Goal: Task Accomplishment & Management: Manage account settings

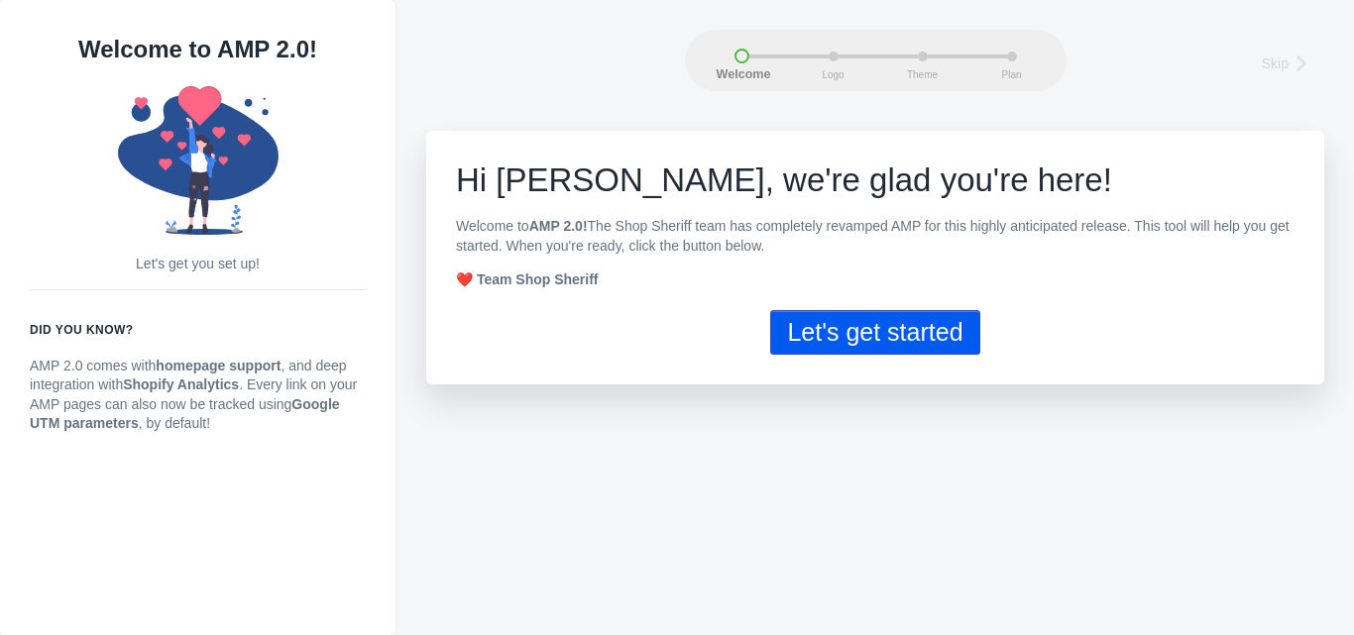
click at [801, 332] on button "Let's get started" at bounding box center [874, 332] width 209 height 45
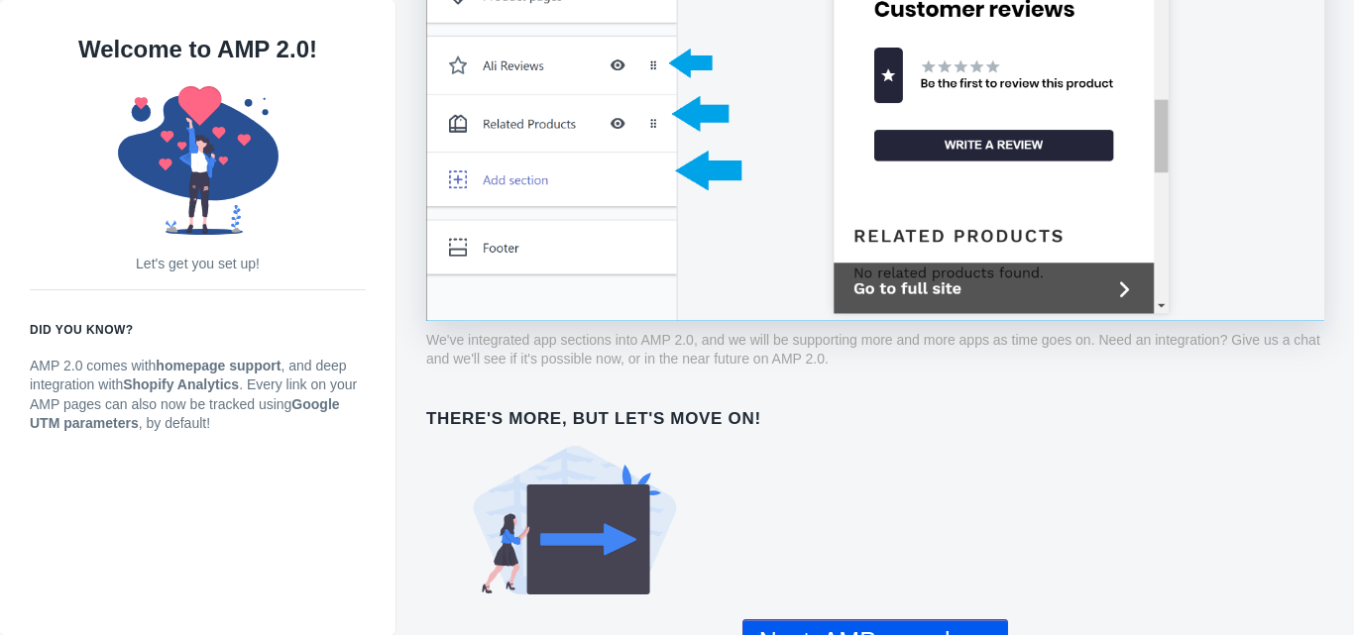
scroll to position [1522, 0]
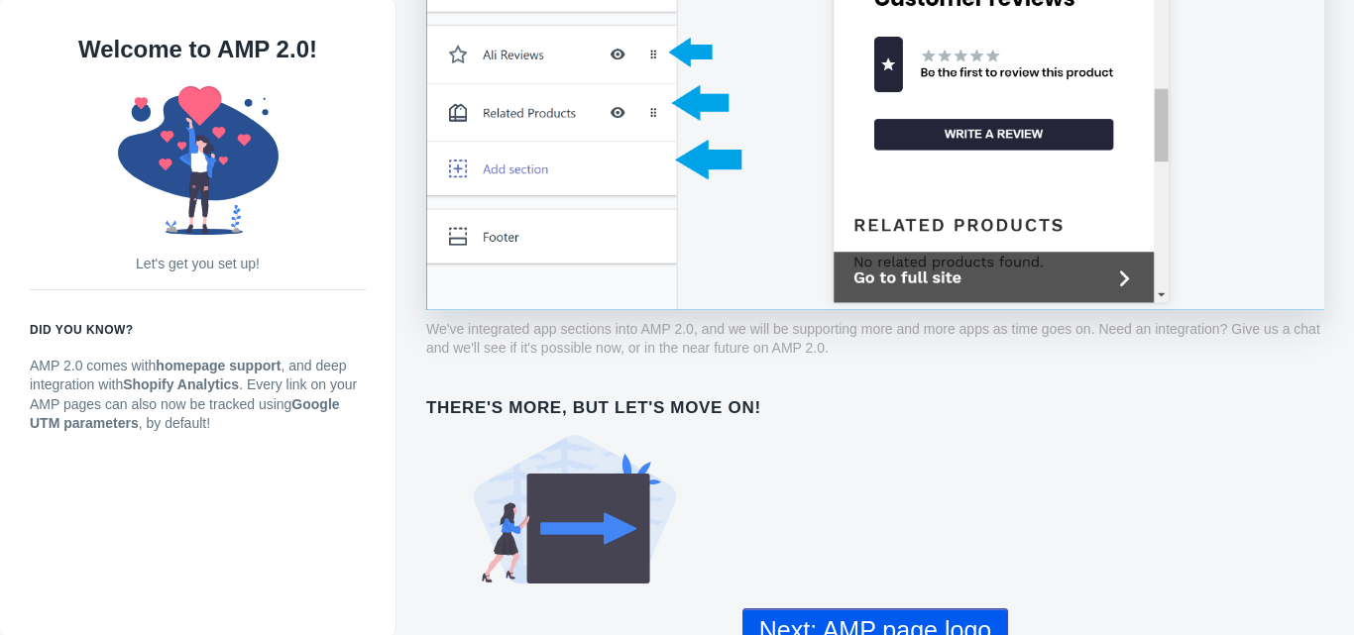
click at [876, 609] on button "Next: AMP page logo" at bounding box center [875, 631] width 266 height 45
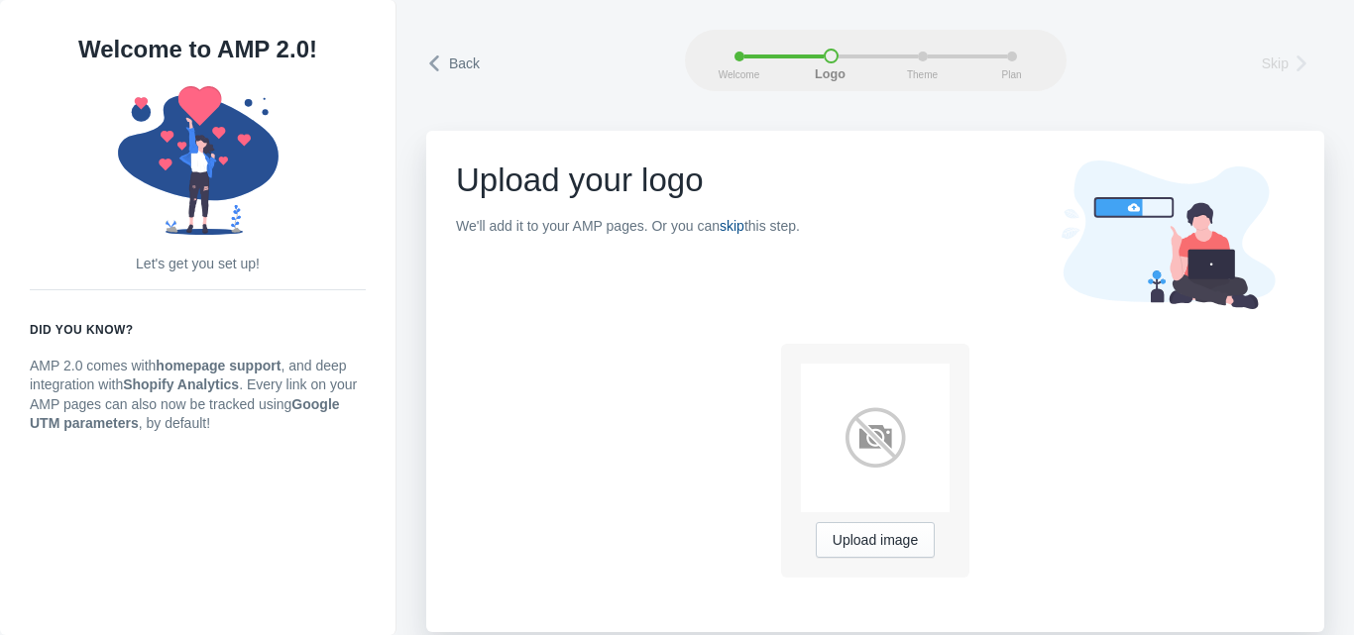
click at [731, 221] on link "skip" at bounding box center [732, 226] width 25 height 16
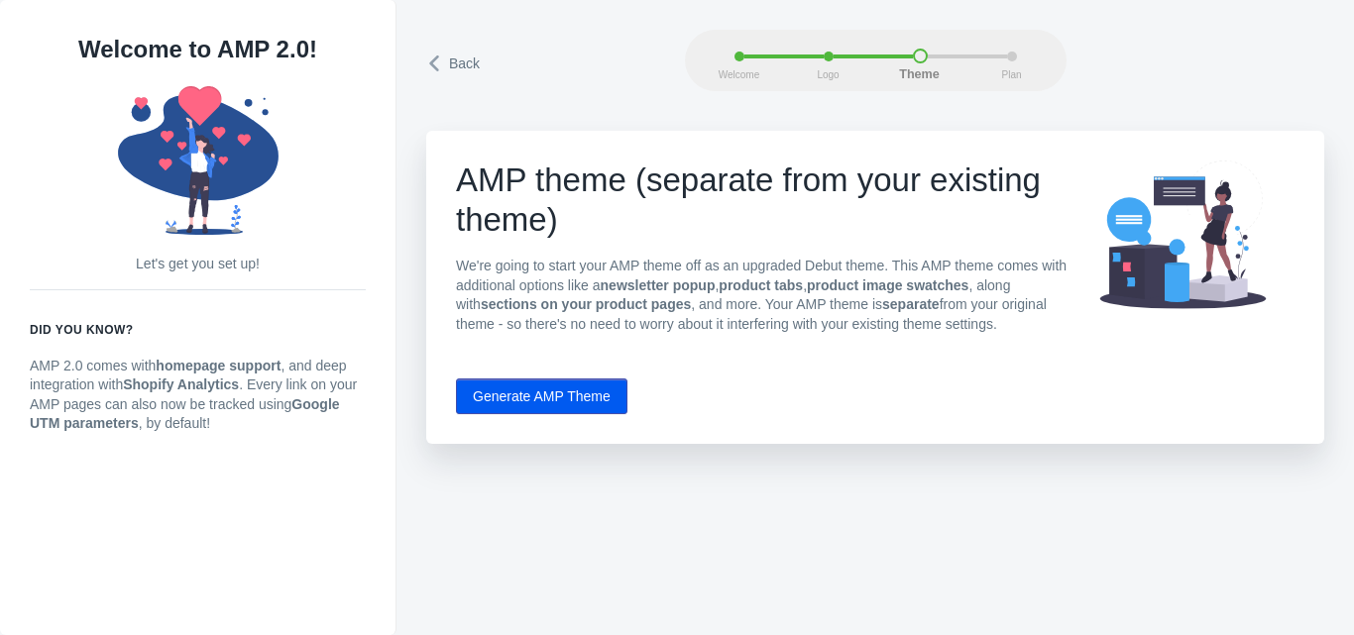
click at [535, 388] on button "Generate AMP Theme" at bounding box center [541, 397] width 171 height 36
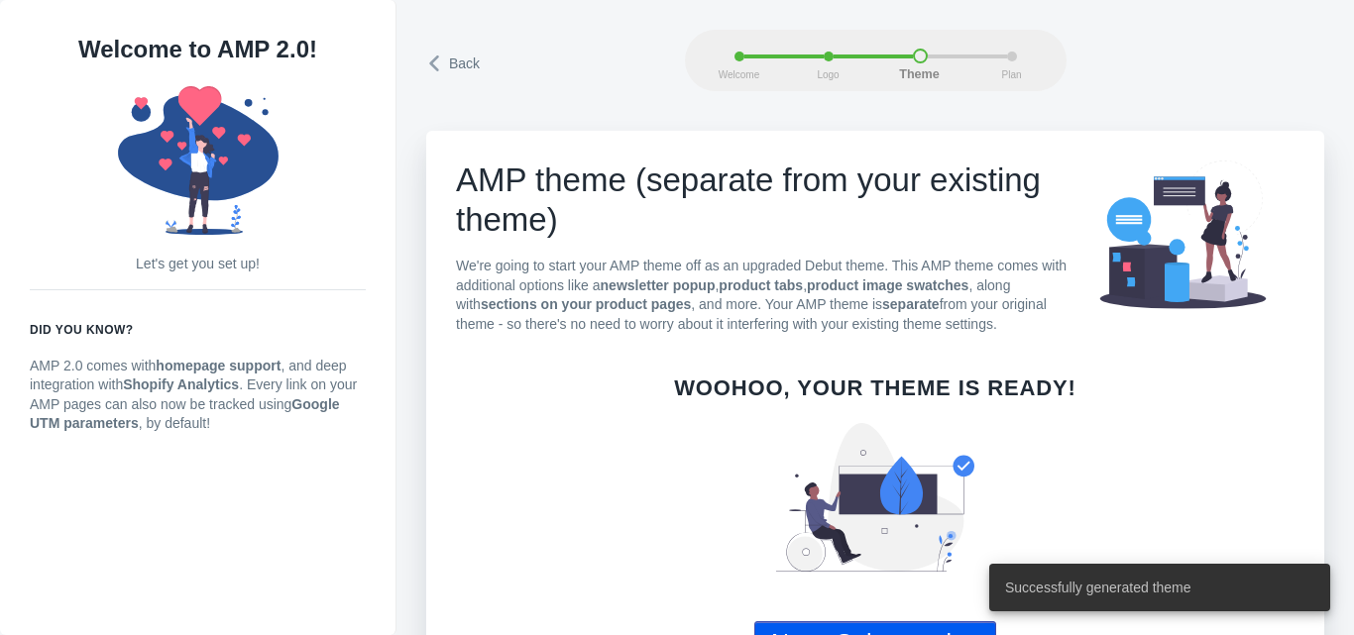
scroll to position [64, 0]
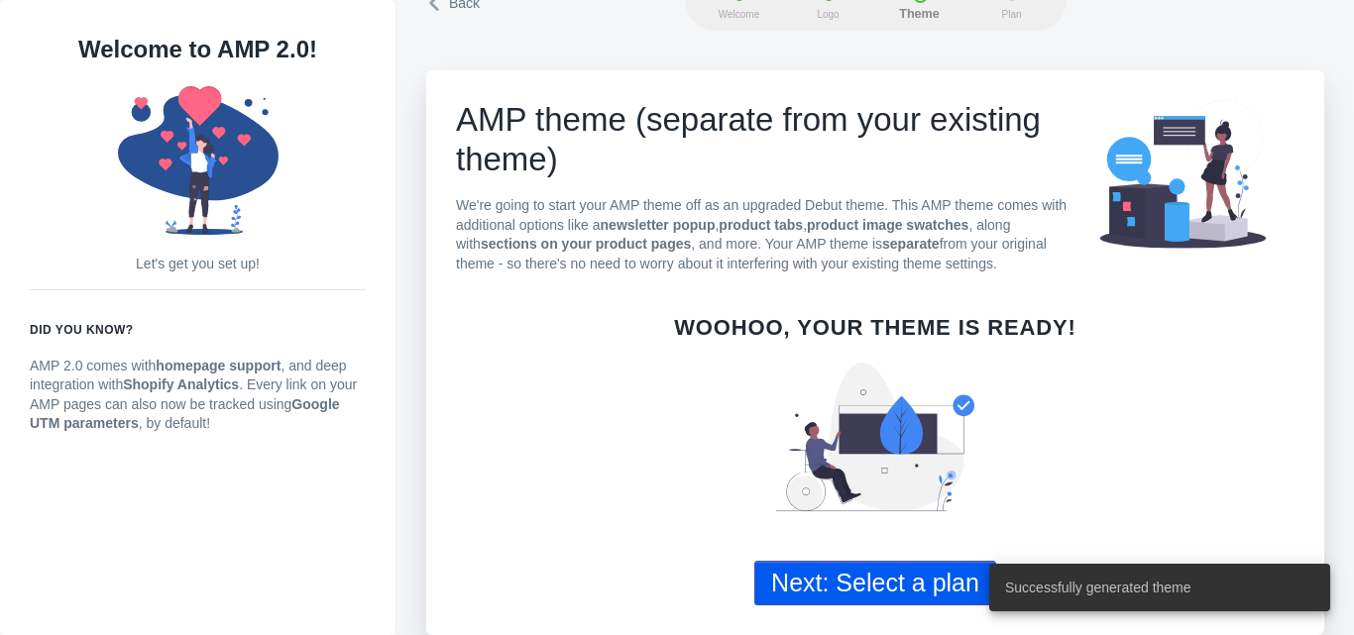
click at [957, 591] on button "Next: Select a plan" at bounding box center [875, 583] width 242 height 45
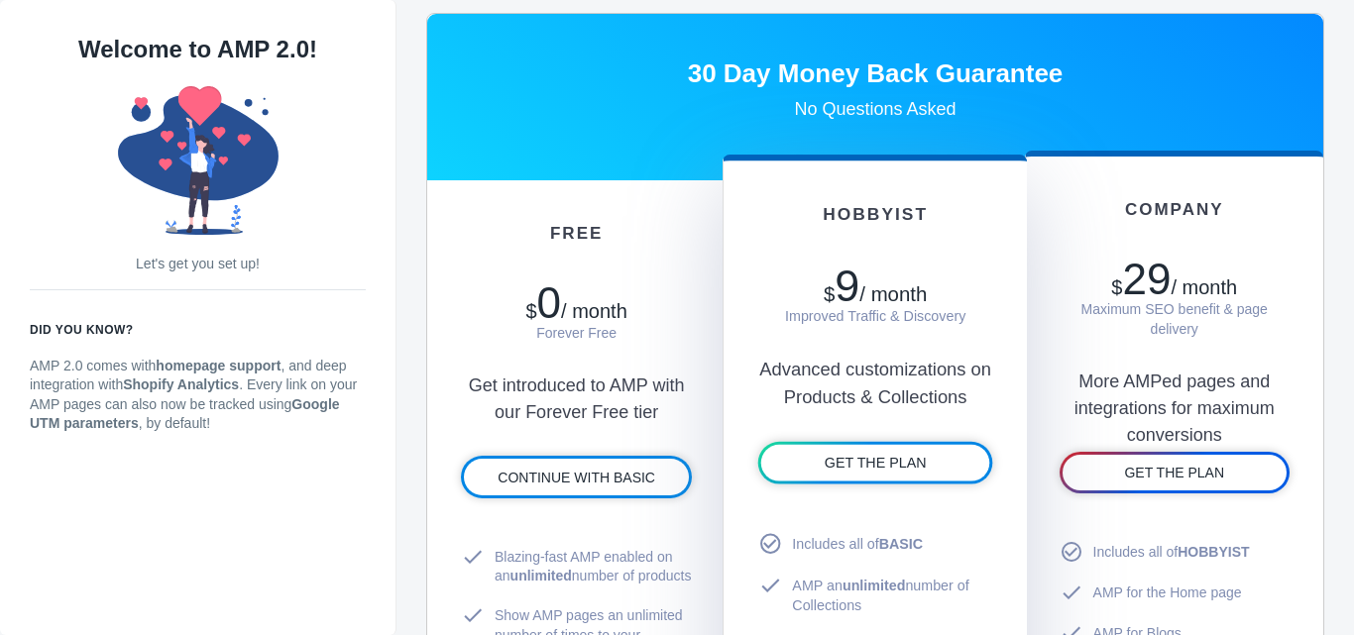
scroll to position [991, 0]
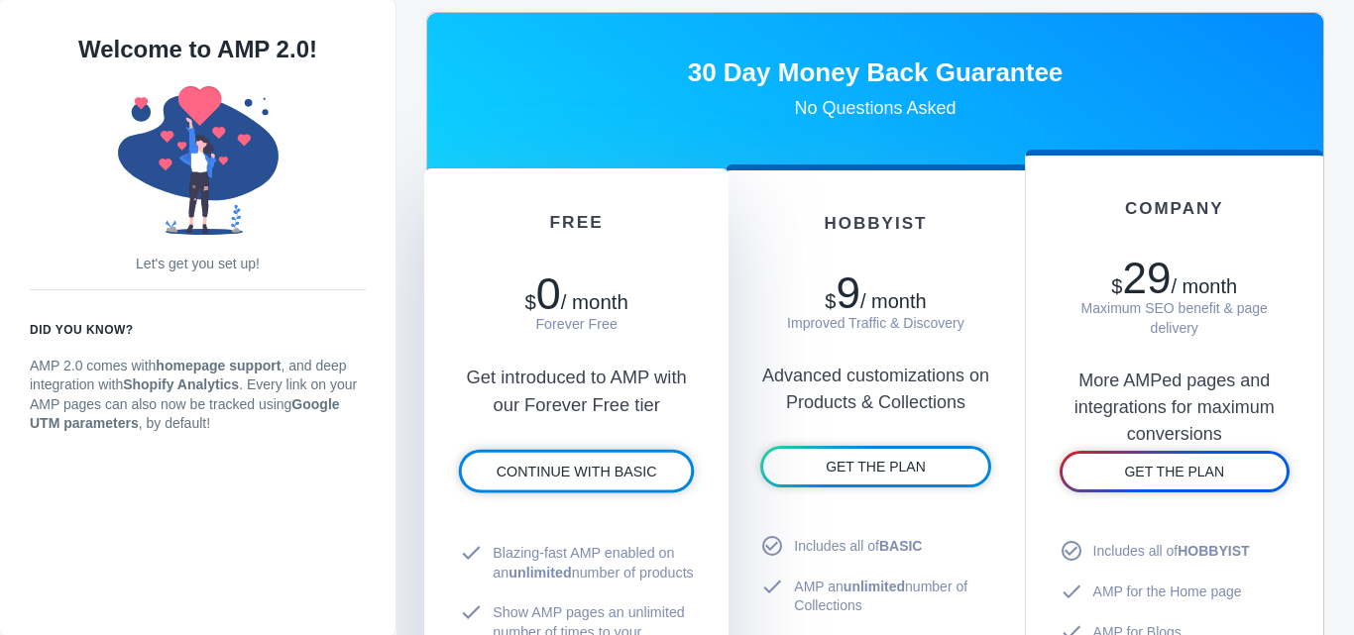
click at [569, 311] on span "/ month" at bounding box center [594, 301] width 67 height 22
click at [596, 478] on span "CONTINUE WITH BASIC" at bounding box center [577, 472] width 161 height 16
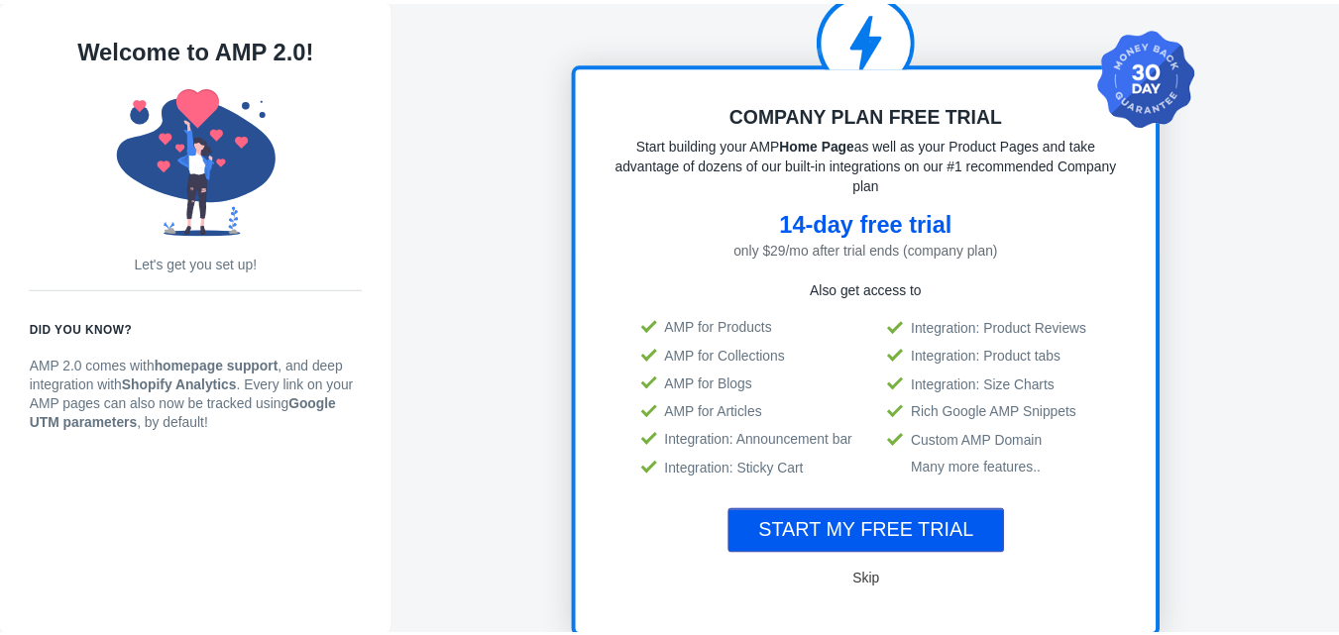
scroll to position [2, 0]
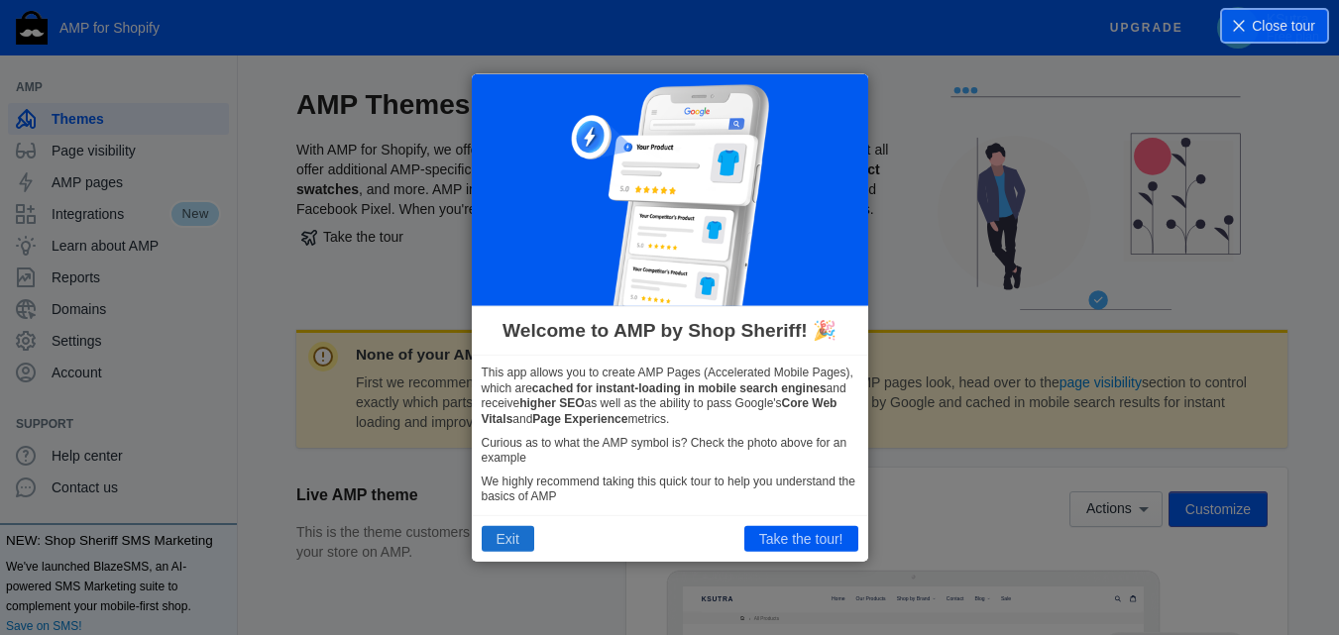
click at [512, 547] on button "Exit" at bounding box center [508, 539] width 53 height 26
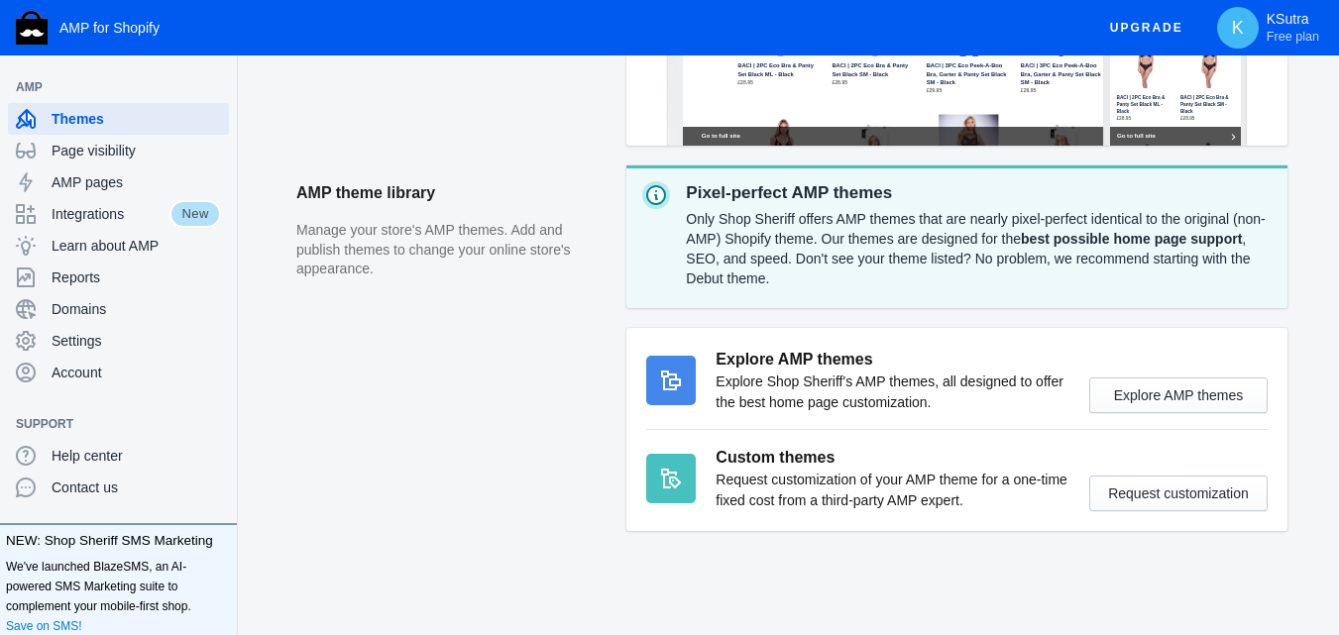
scroll to position [748, 0]
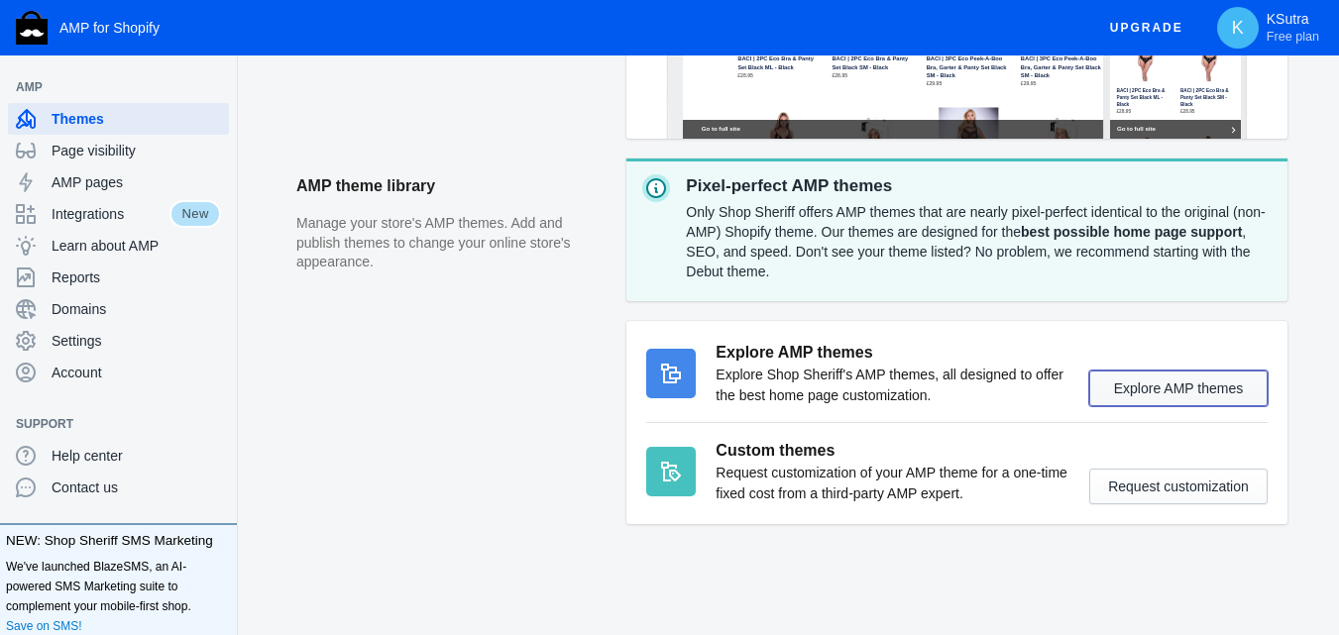
click at [1134, 382] on button "Explore AMP themes" at bounding box center [1178, 389] width 178 height 36
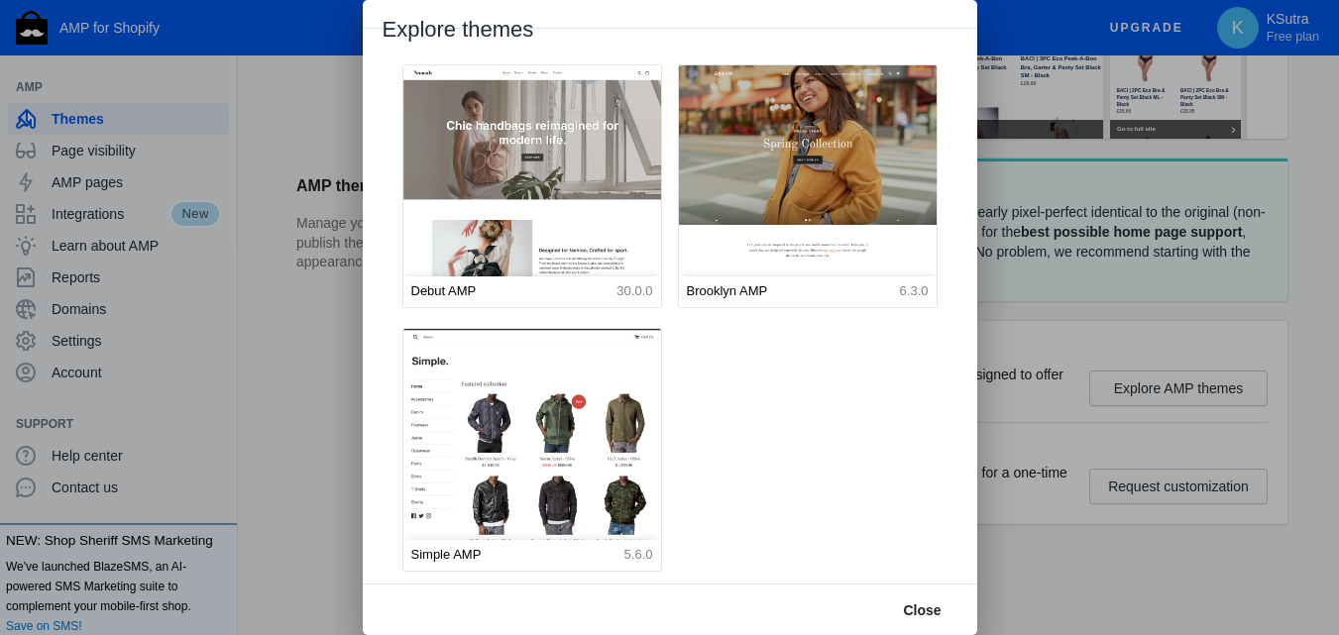
click at [1066, 423] on div at bounding box center [669, 317] width 1339 height 635
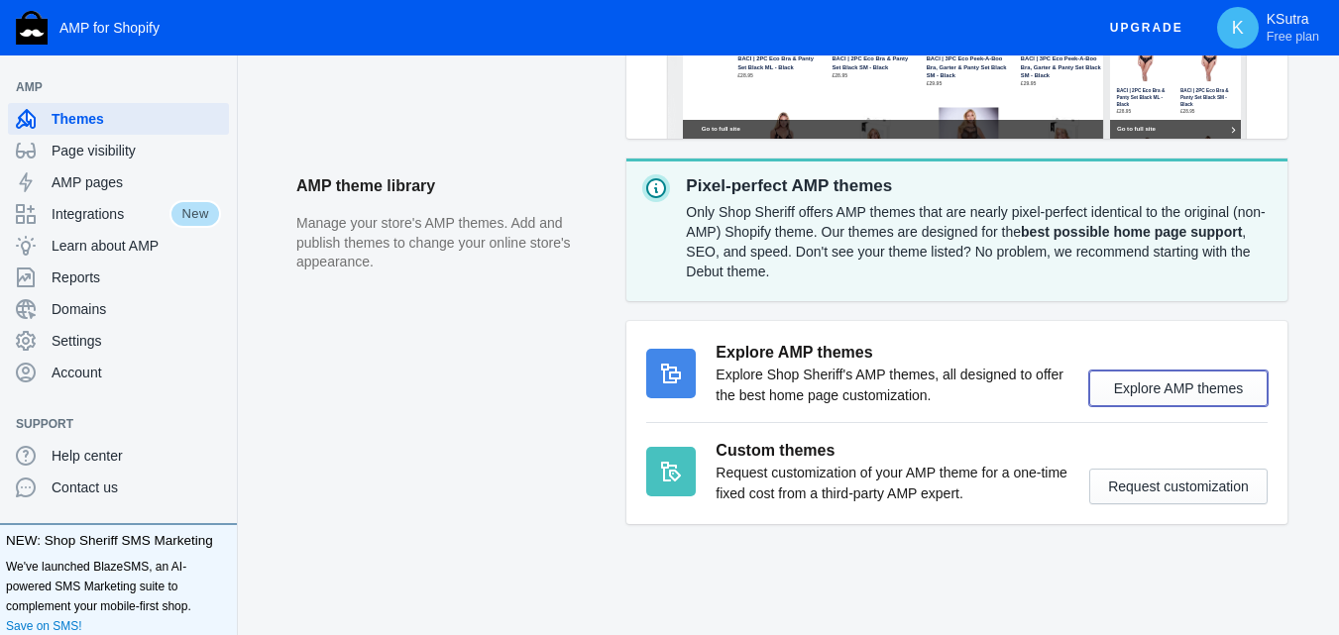
scroll to position [748, 0]
click at [62, 172] on span "AMP pages" at bounding box center [136, 182] width 169 height 20
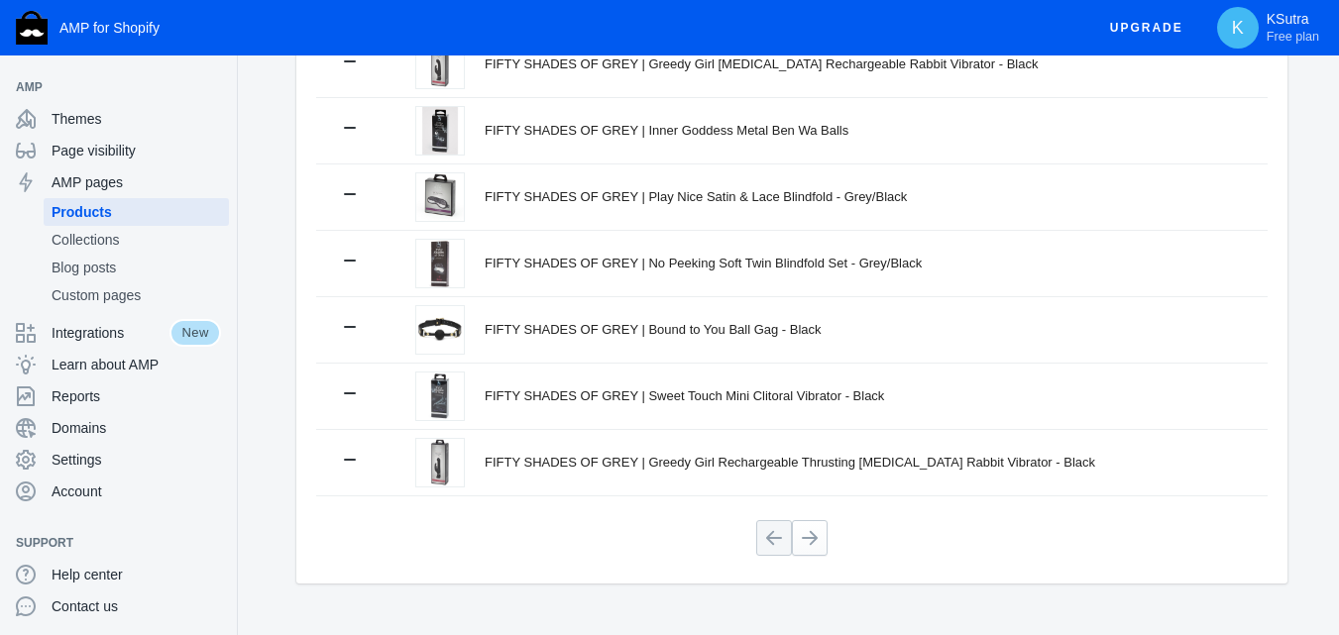
scroll to position [535, 0]
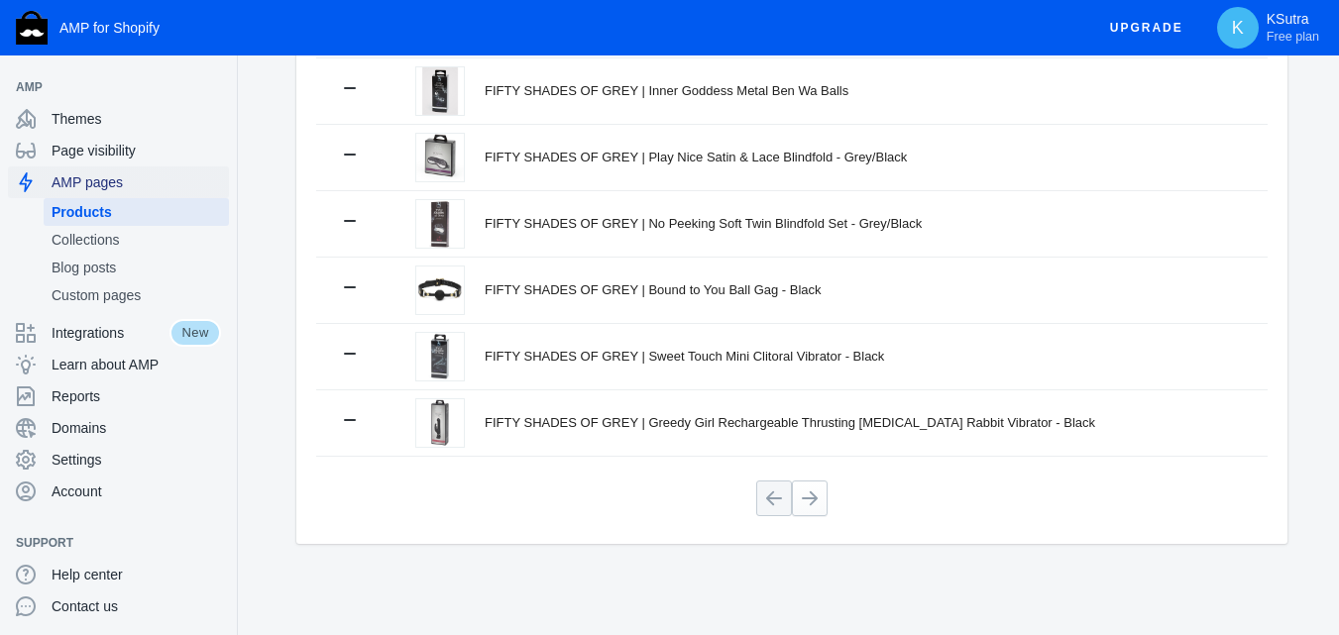
click at [111, 190] on span "AMP pages" at bounding box center [136, 182] width 169 height 20
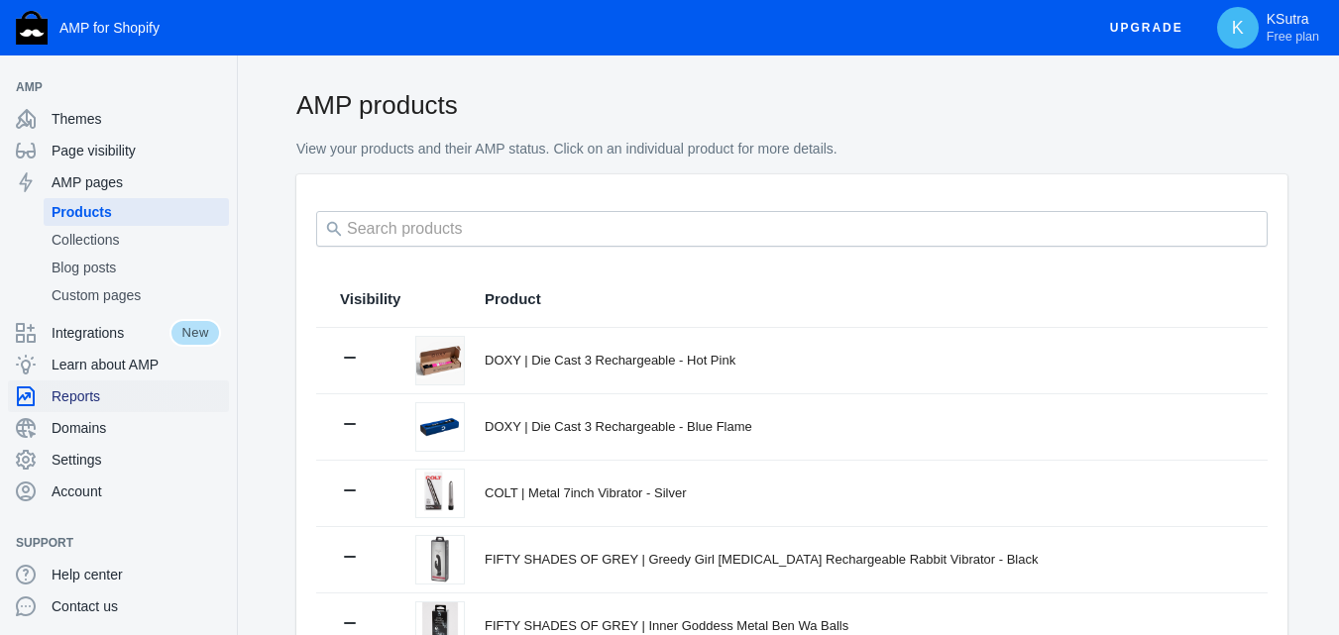
click at [101, 405] on span "Reports" at bounding box center [136, 397] width 169 height 20
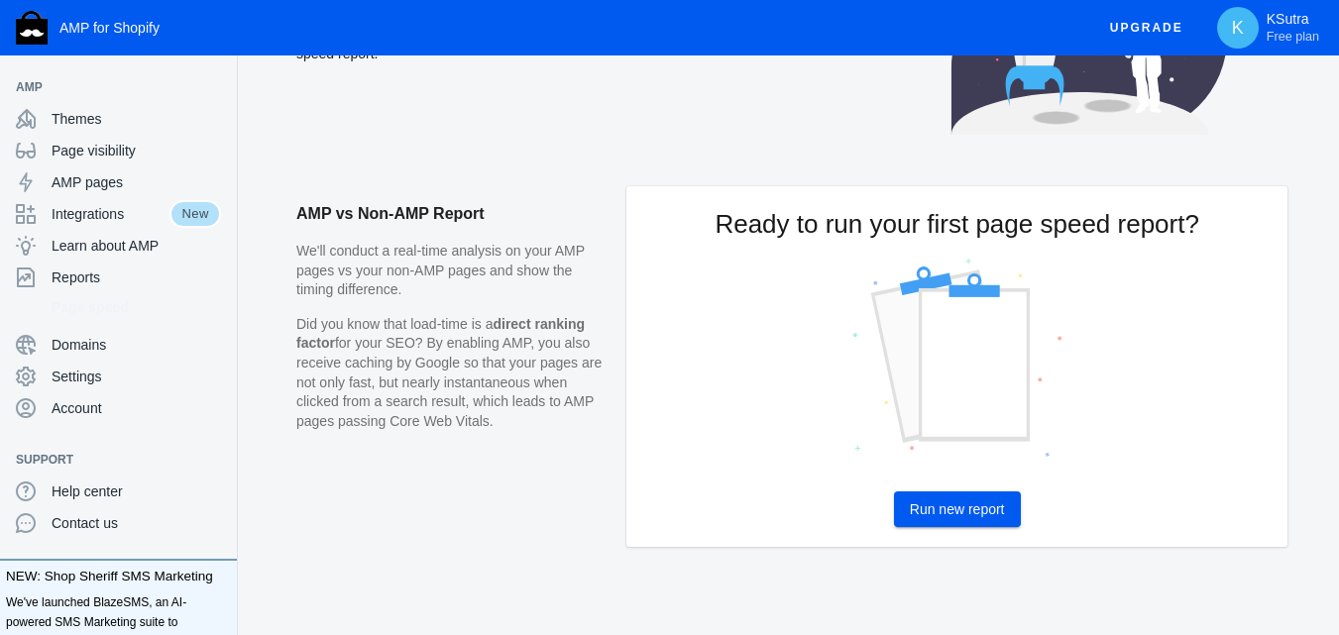
scroll to position [186, 0]
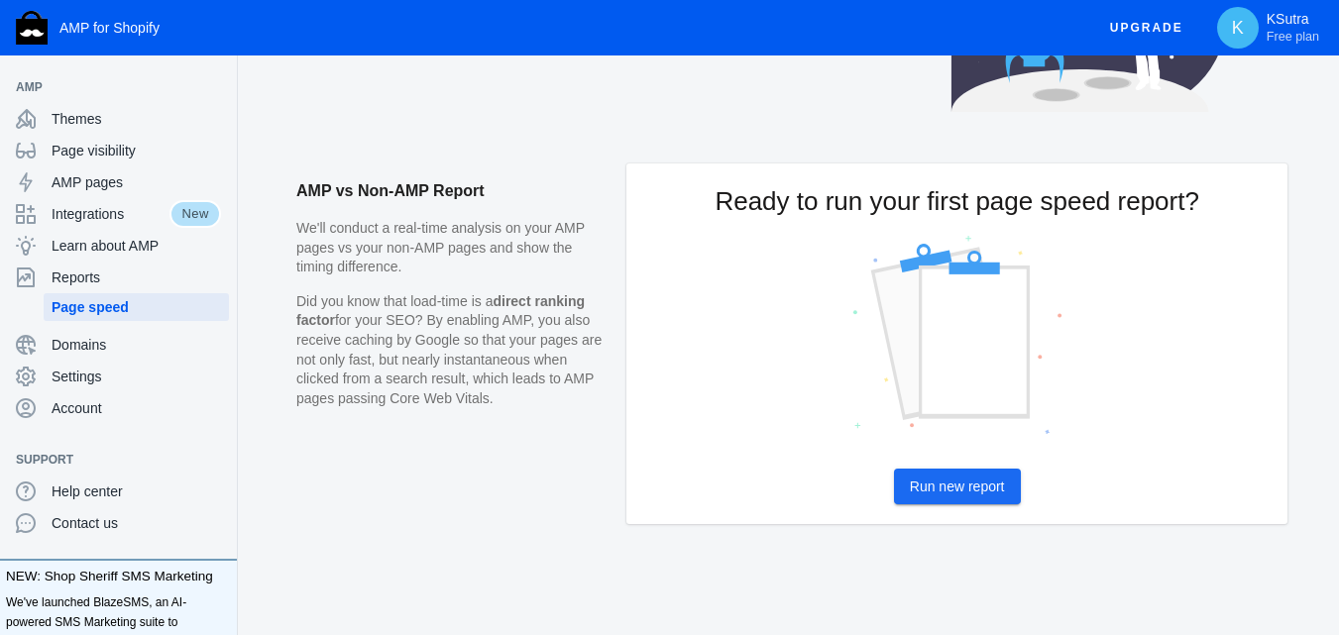
click at [945, 487] on span "Run new report" at bounding box center [957, 487] width 95 height 16
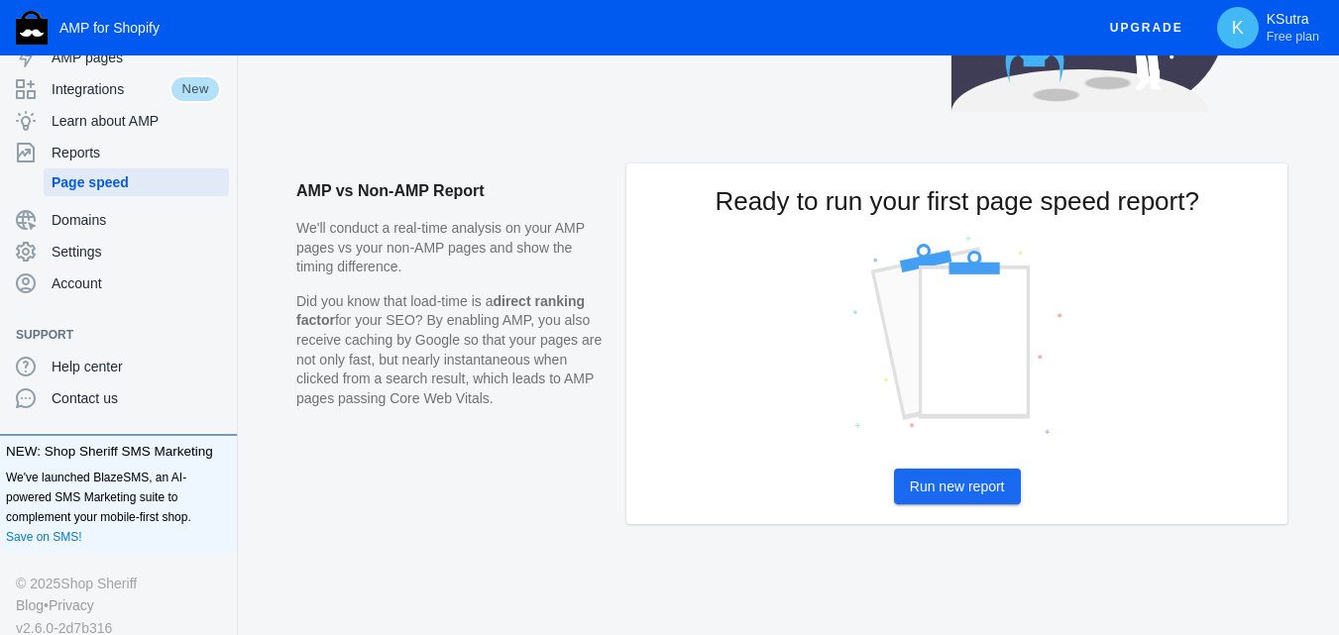
click at [894, 495] on button "Run new report" at bounding box center [957, 487] width 127 height 36
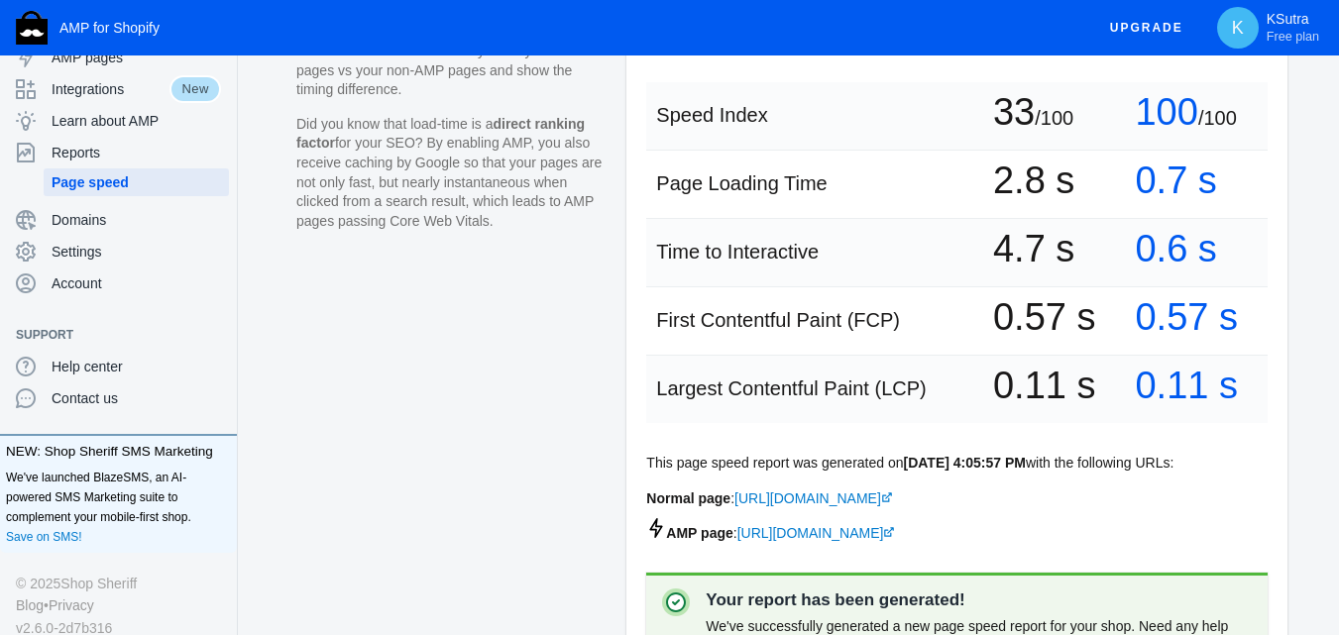
scroll to position [347, 0]
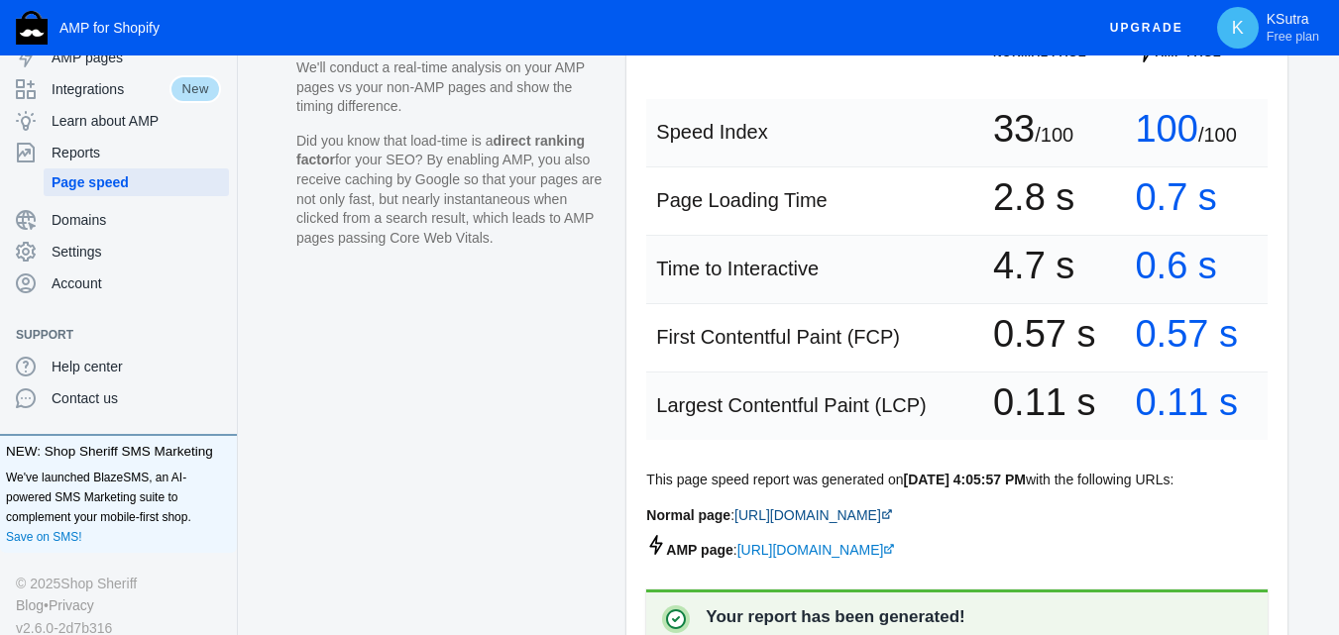
click at [893, 520] on icon at bounding box center [887, 514] width 12 height 12
click at [895, 554] on use at bounding box center [890, 549] width 10 height 10
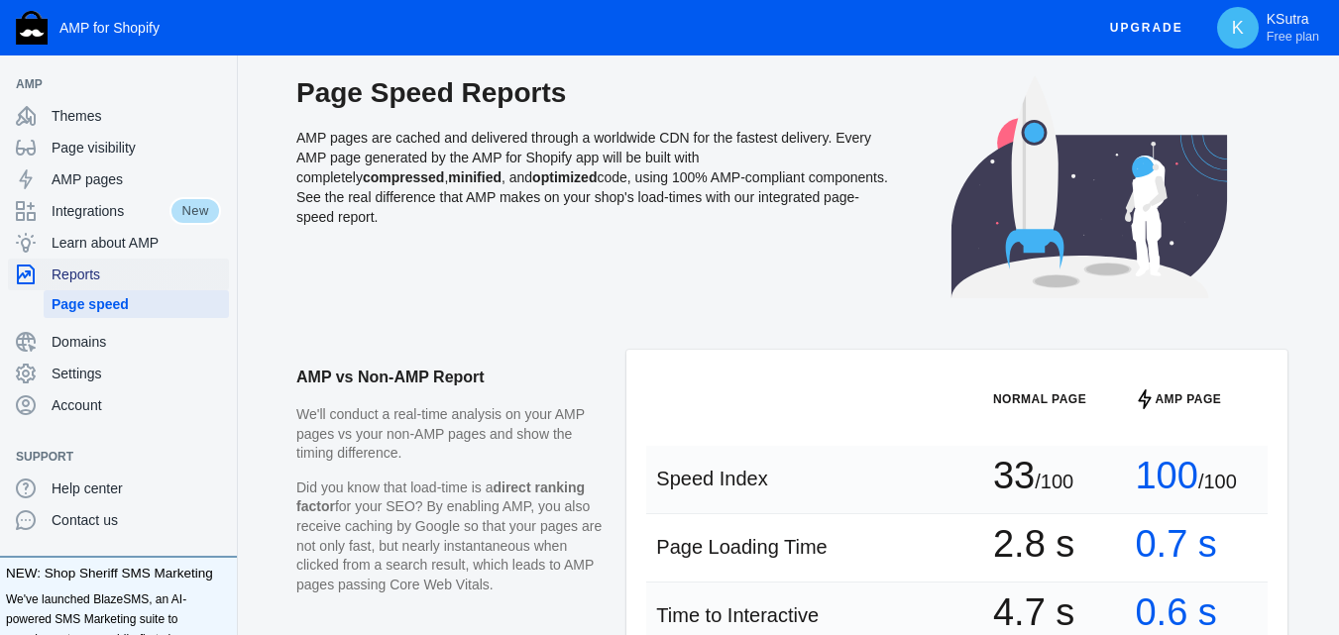
scroll to position [0, 0]
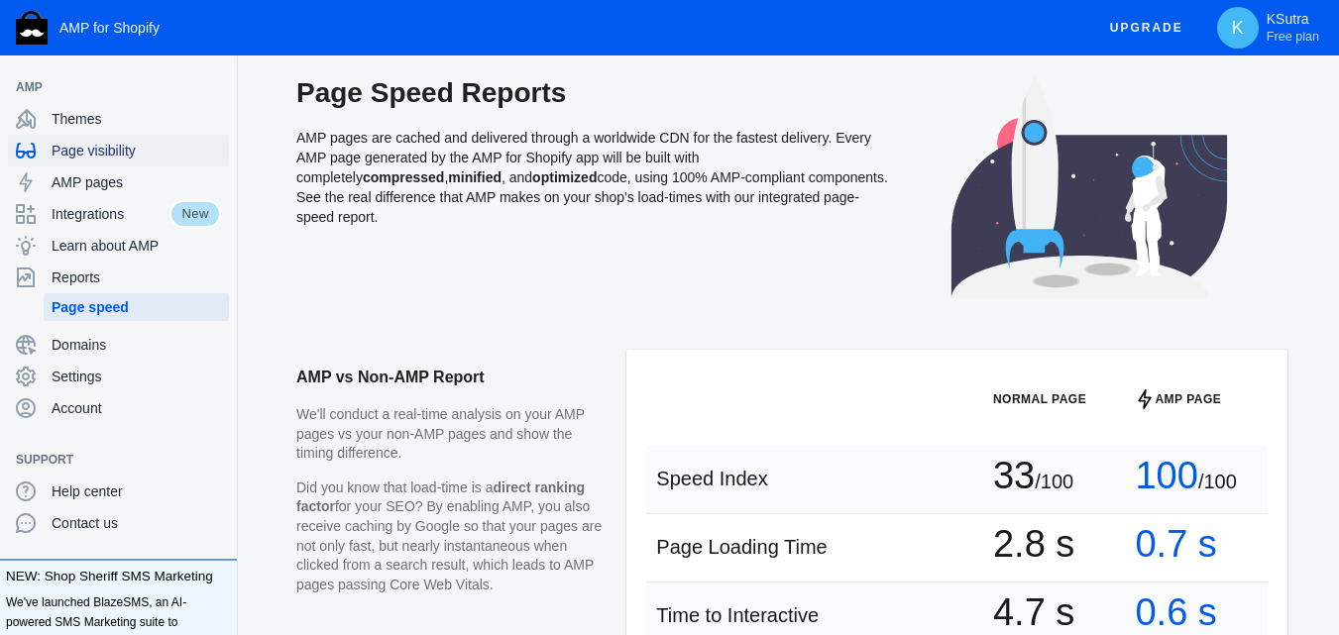
click at [110, 157] on span "Page visibility" at bounding box center [136, 151] width 169 height 20
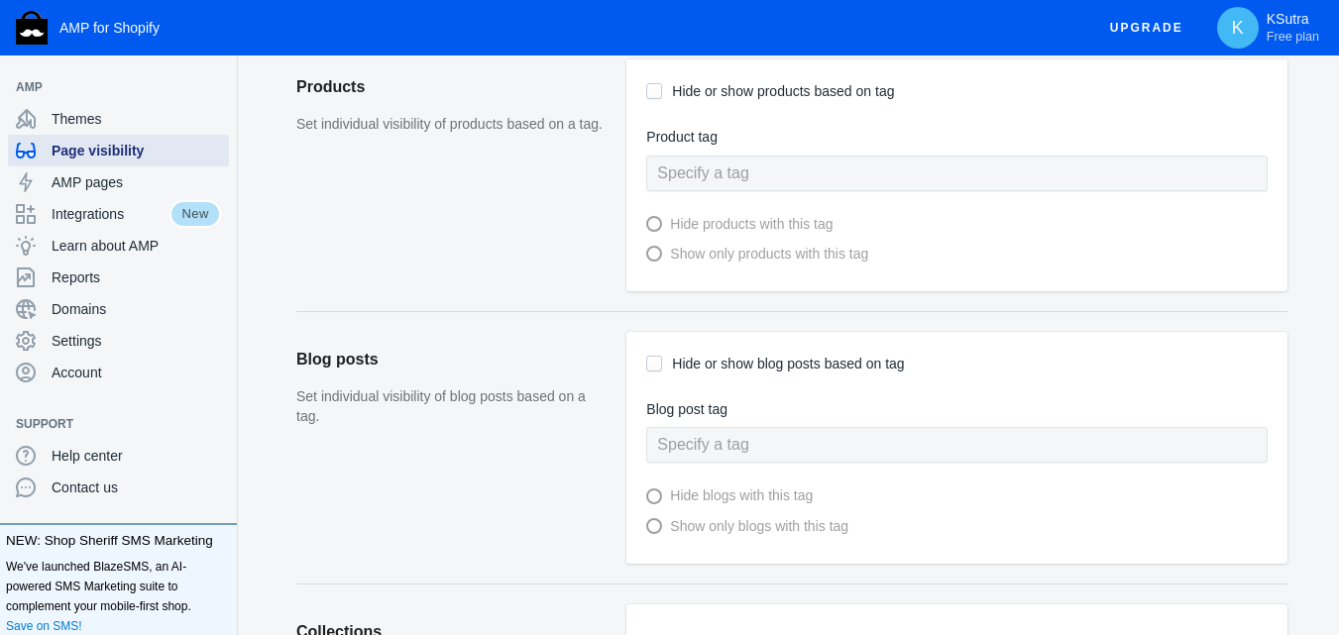
scroll to position [892, 0]
